Goal: Task Accomplishment & Management: Use online tool/utility

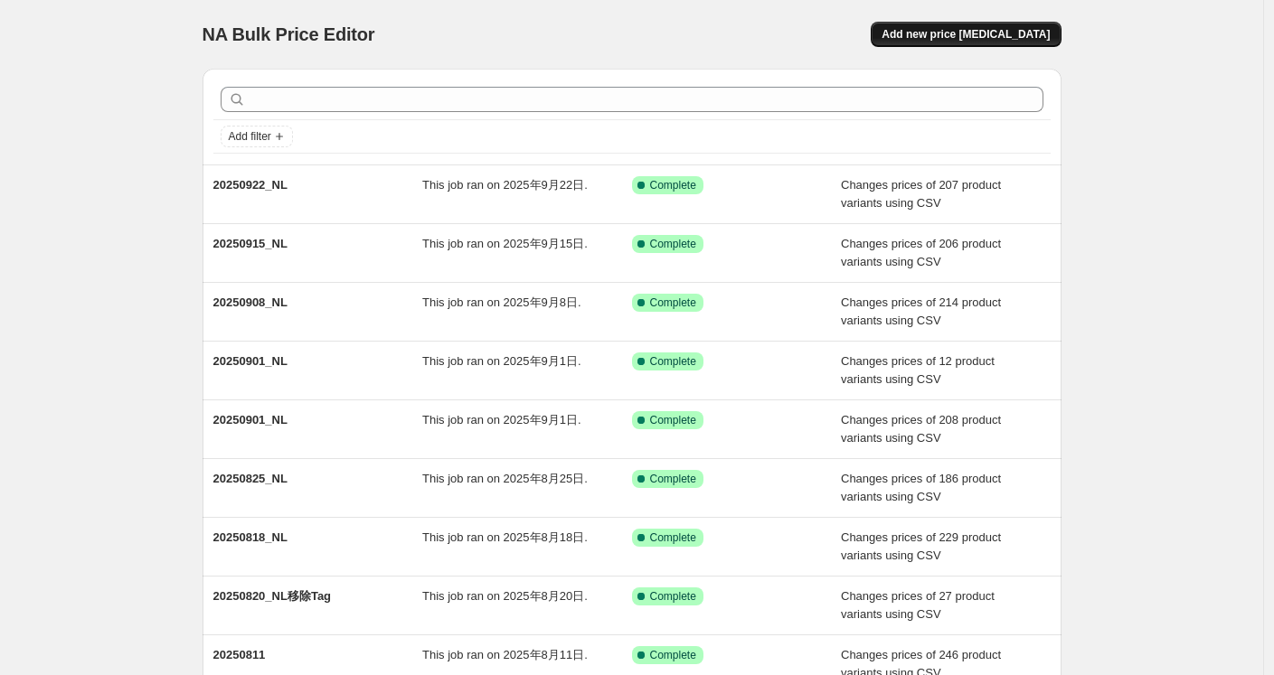
click at [962, 33] on span "Add new price [MEDICAL_DATA]" at bounding box center [965, 34] width 168 height 14
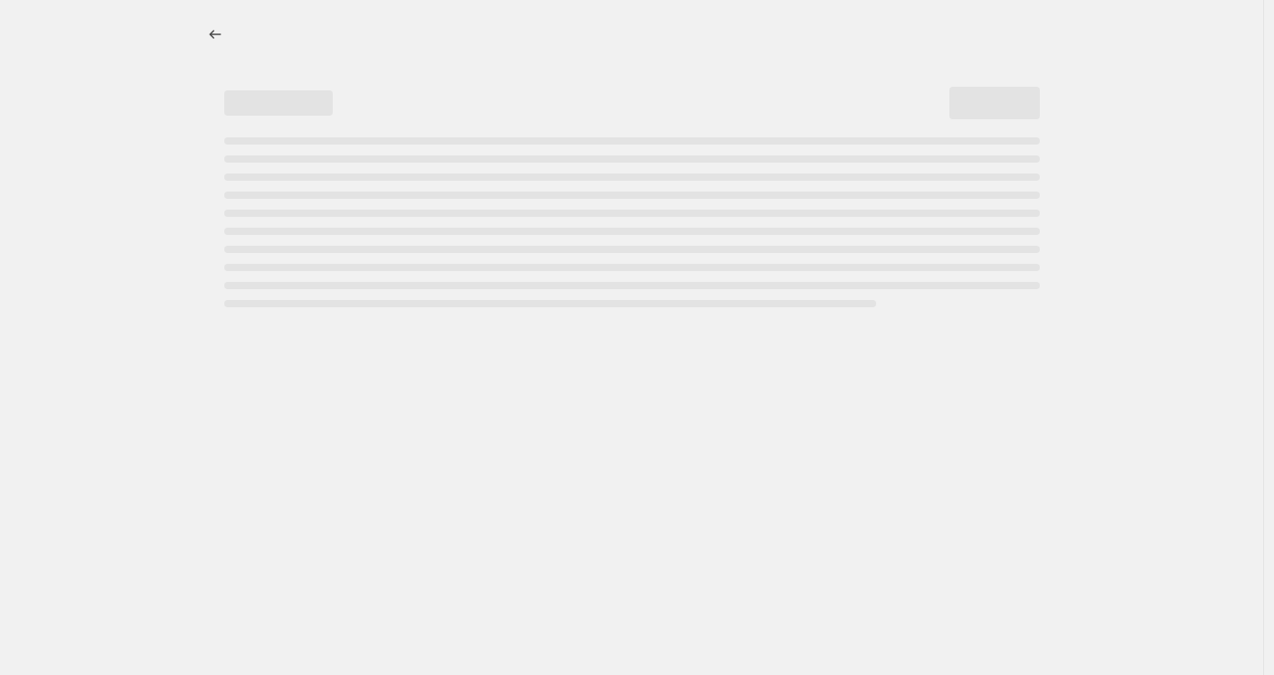
select select "percentage"
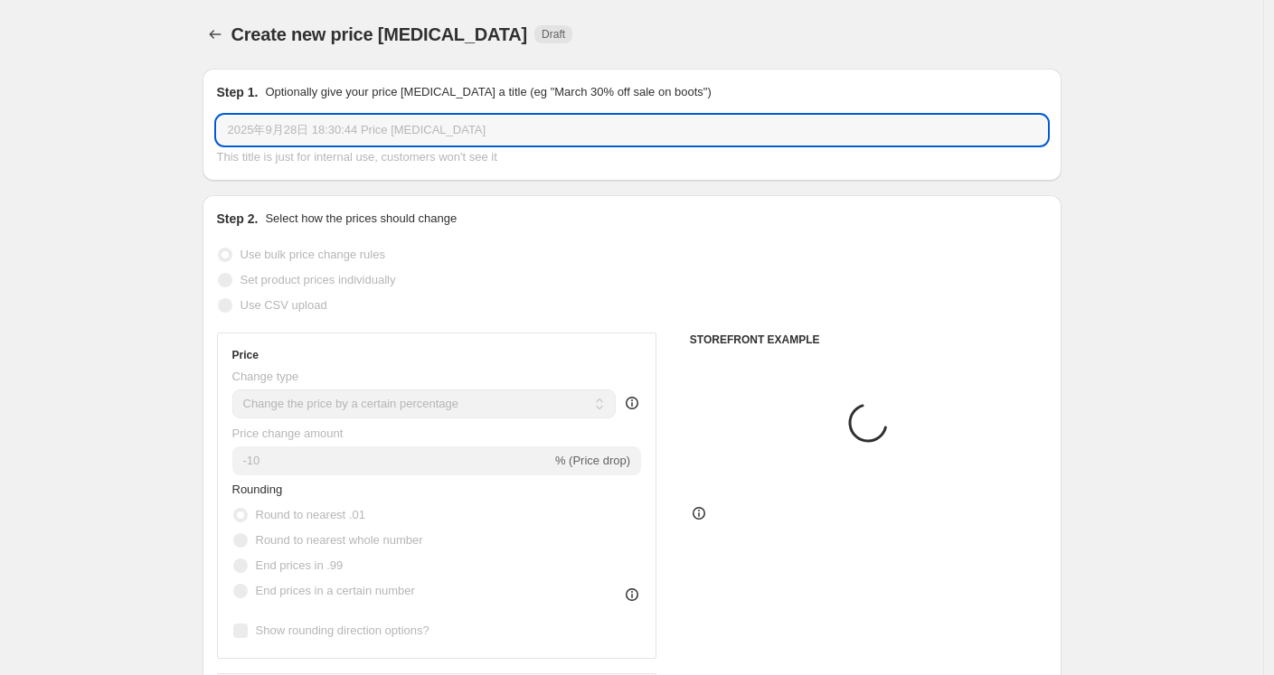
click at [428, 132] on input "2025年9月28日 18:30:44 Price [MEDICAL_DATA]" at bounding box center [632, 130] width 830 height 29
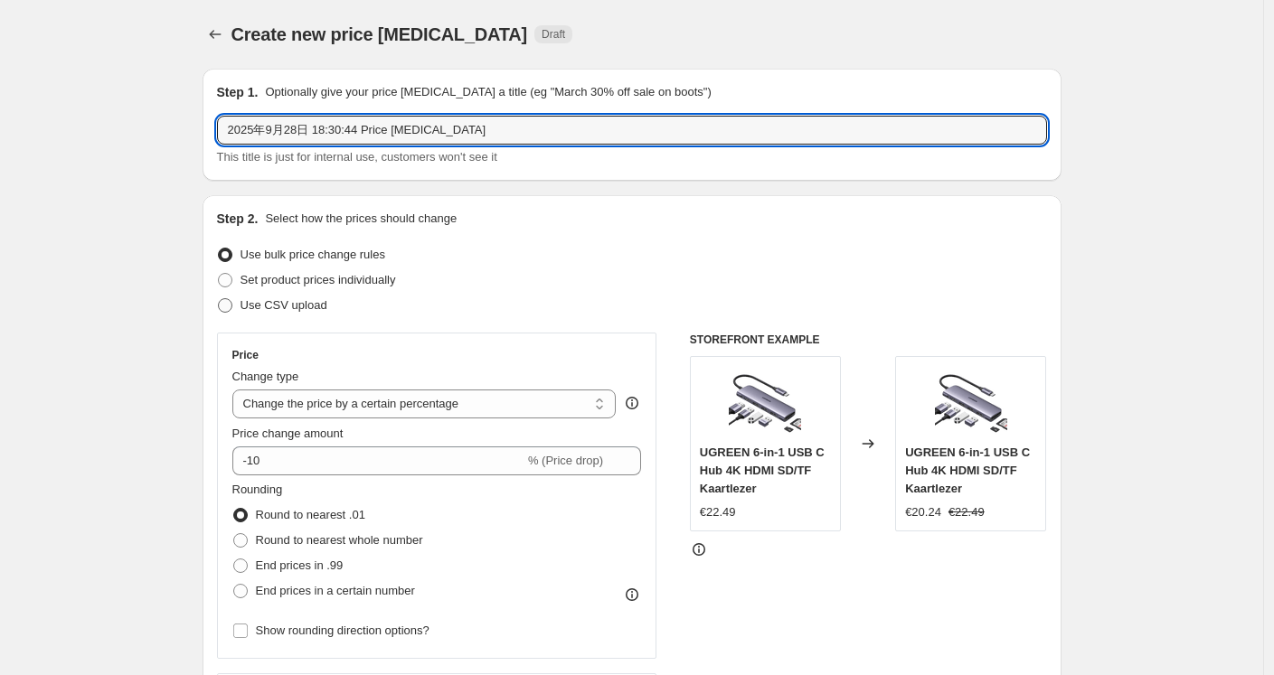
click at [291, 312] on span "Use CSV upload" at bounding box center [283, 305] width 87 height 14
click at [219, 299] on input "Use CSV upload" at bounding box center [218, 298] width 1 height 1
radio input "true"
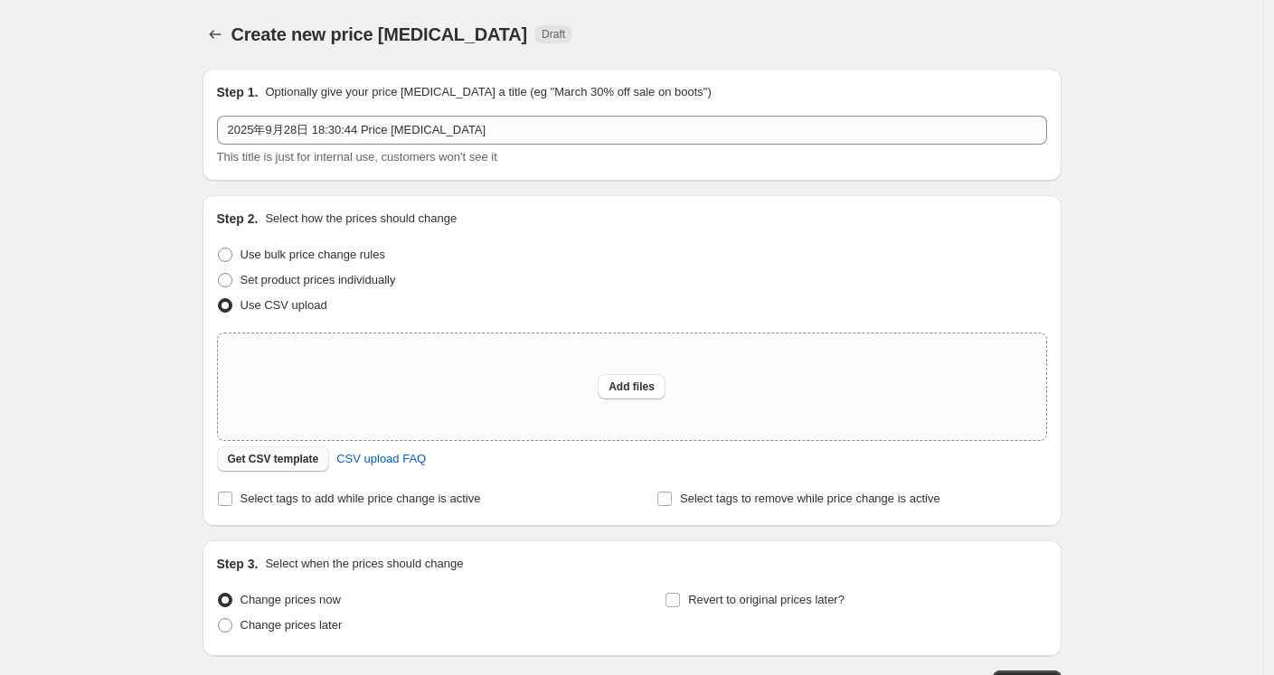
click at [263, 456] on span "Get CSV template" at bounding box center [273, 459] width 91 height 14
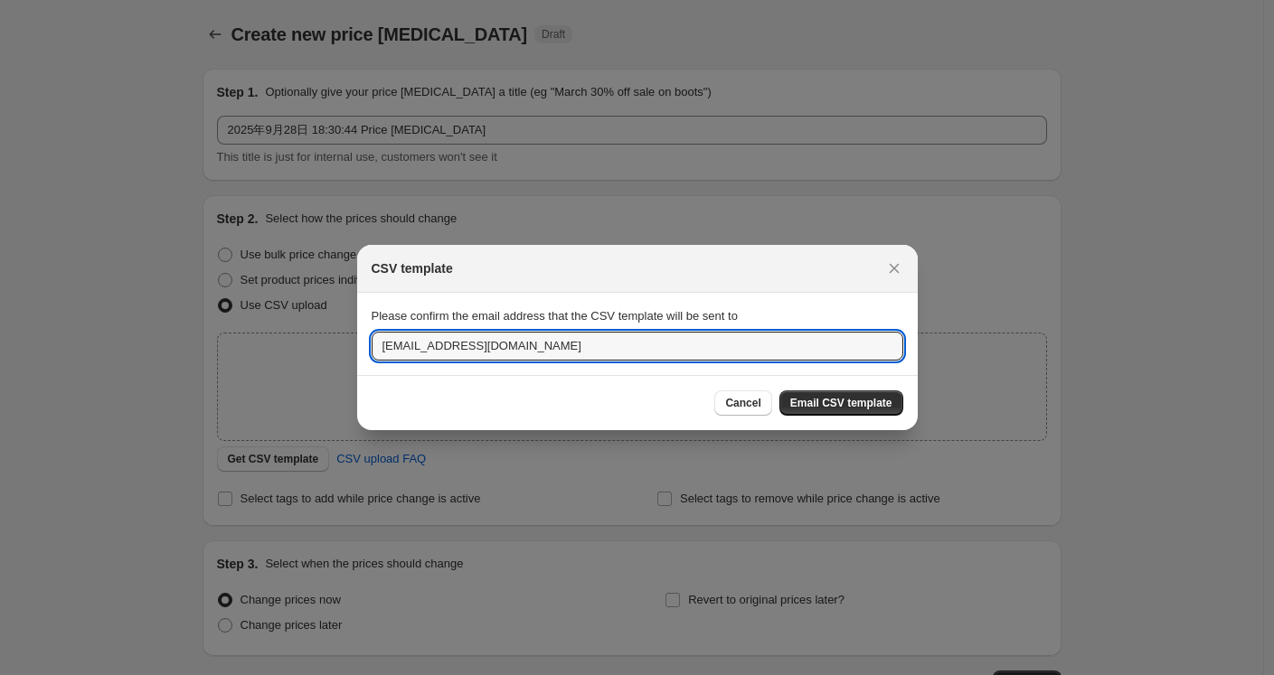
drag, startPoint x: 413, startPoint y: 350, endPoint x: 345, endPoint y: 350, distance: 67.8
type input "oujunhong@ugreen.com"
click at [815, 399] on span "Email CSV template" at bounding box center [841, 403] width 102 height 14
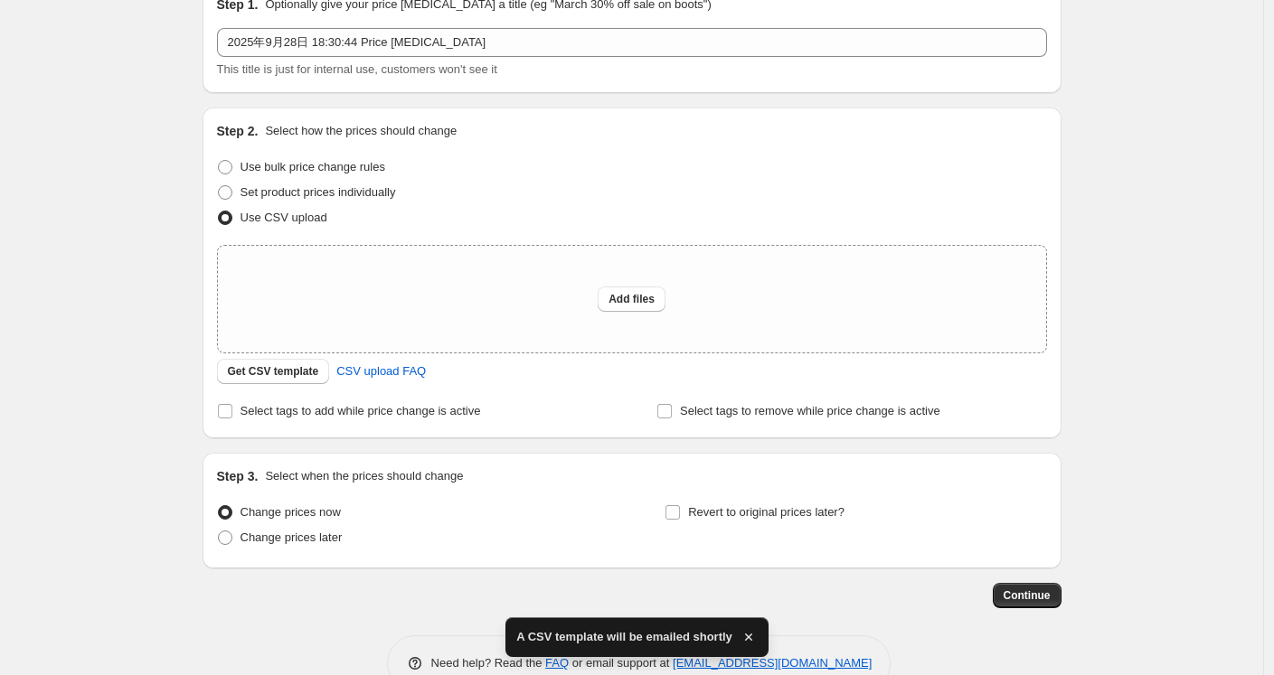
scroll to position [89, 0]
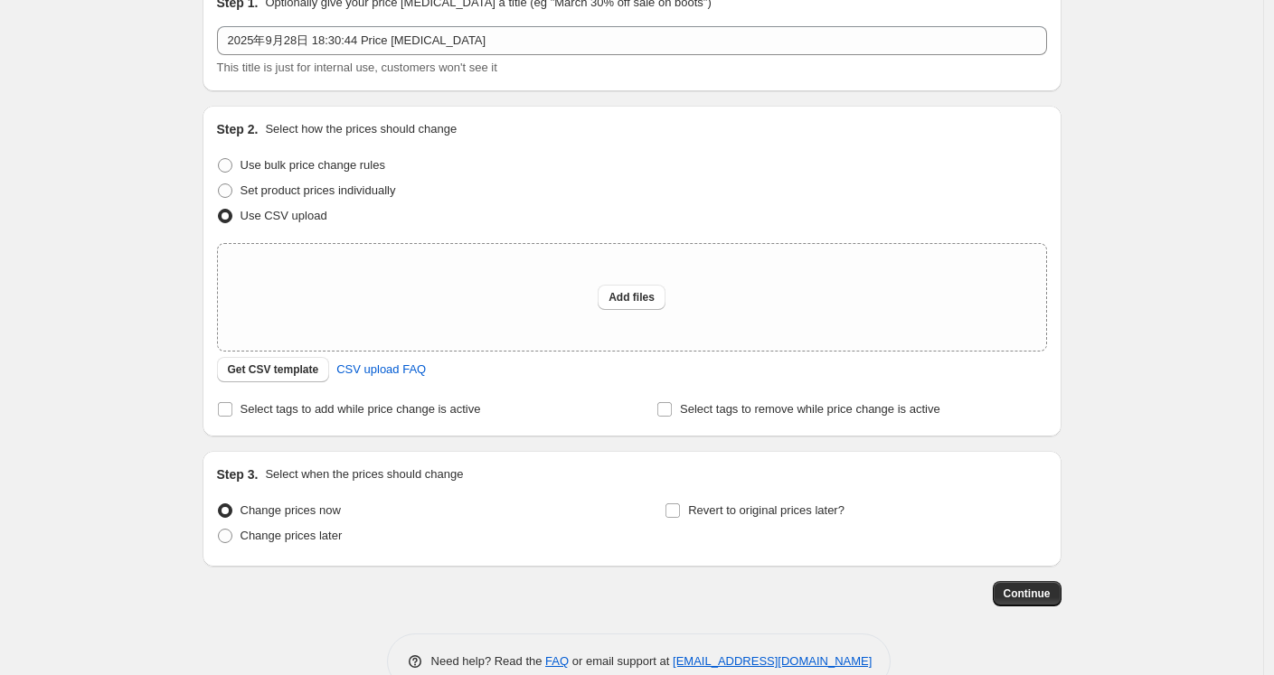
click at [542, 181] on div "Set product prices individually" at bounding box center [632, 190] width 830 height 25
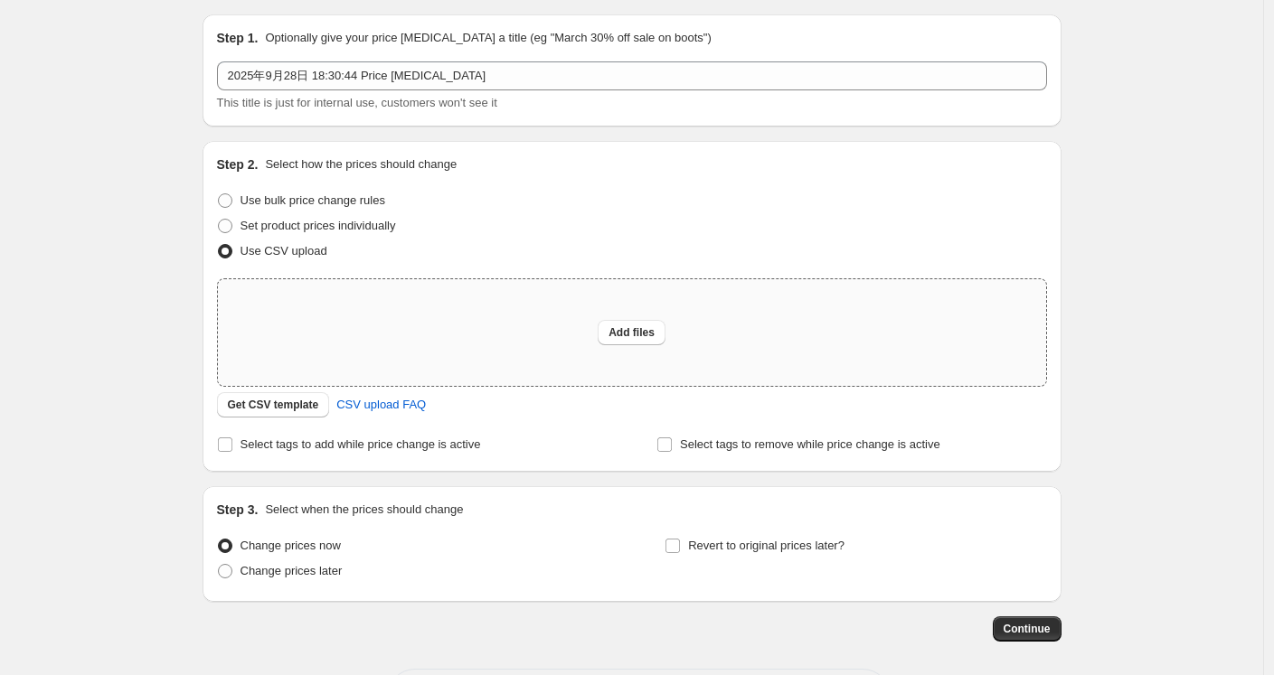
scroll to position [0, 0]
